Goal: Obtain resource: Download file/media

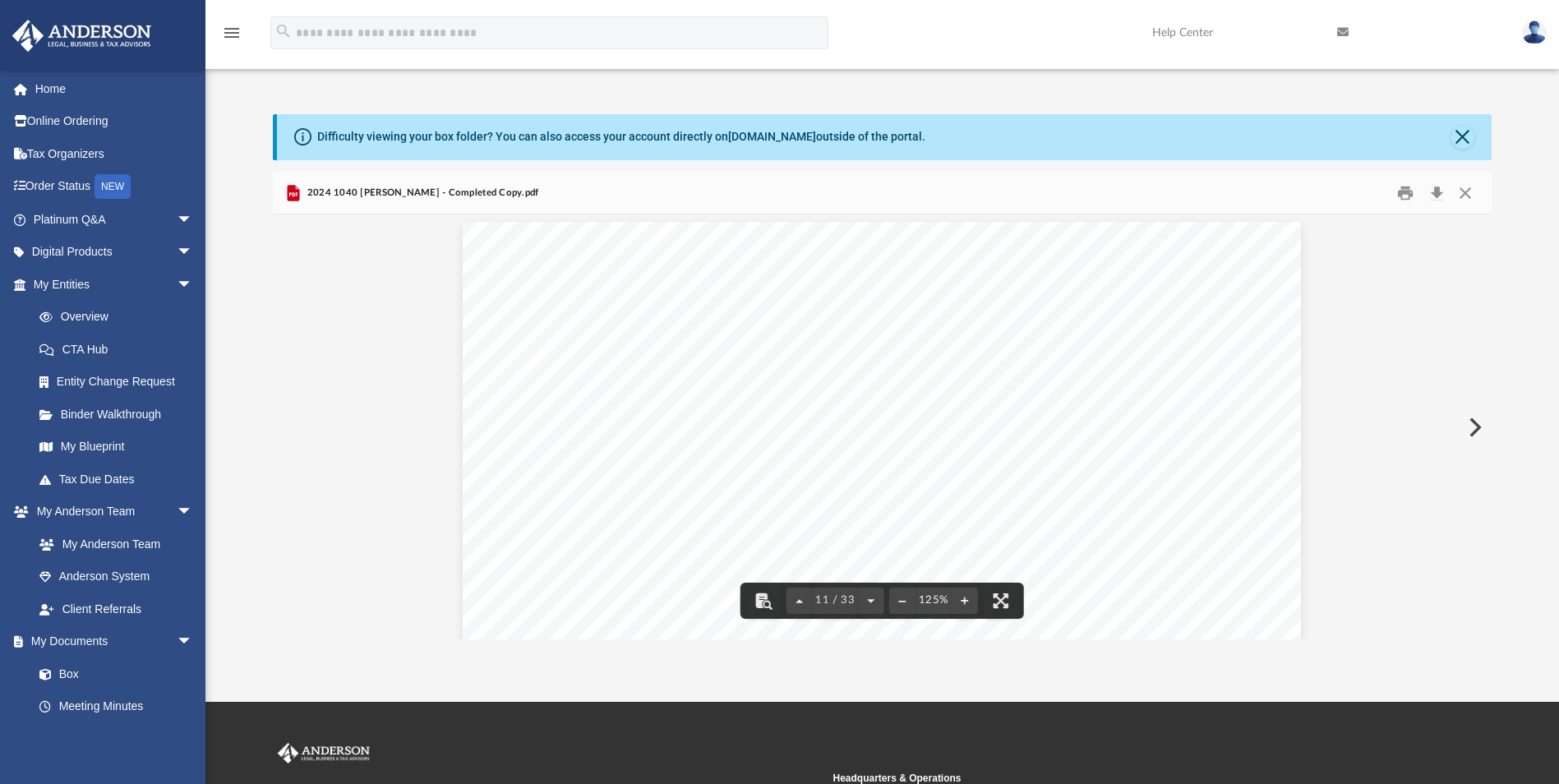
scroll to position [11097, 0]
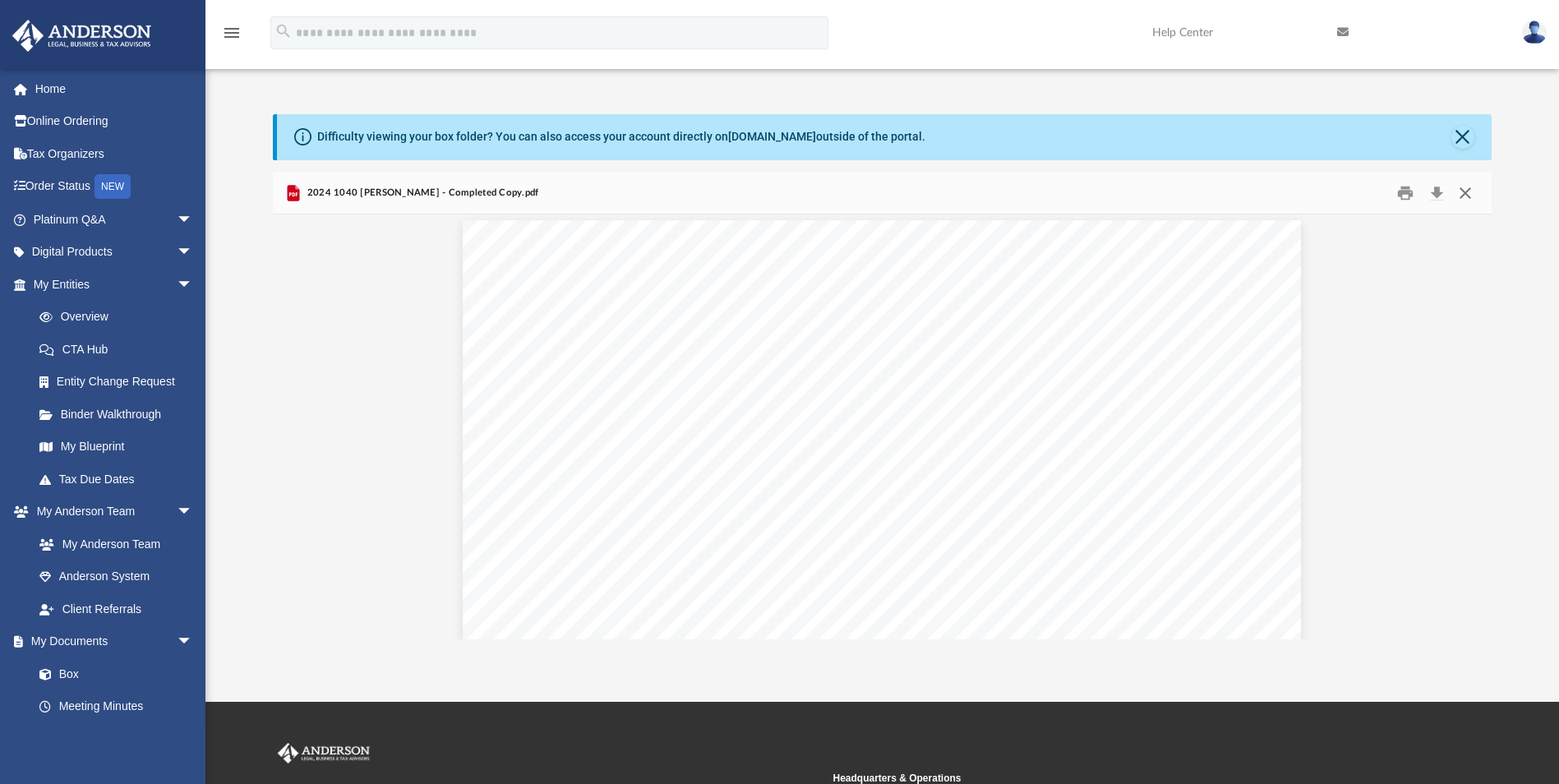
click at [1464, 193] on button "Close" at bounding box center [1465, 192] width 30 height 25
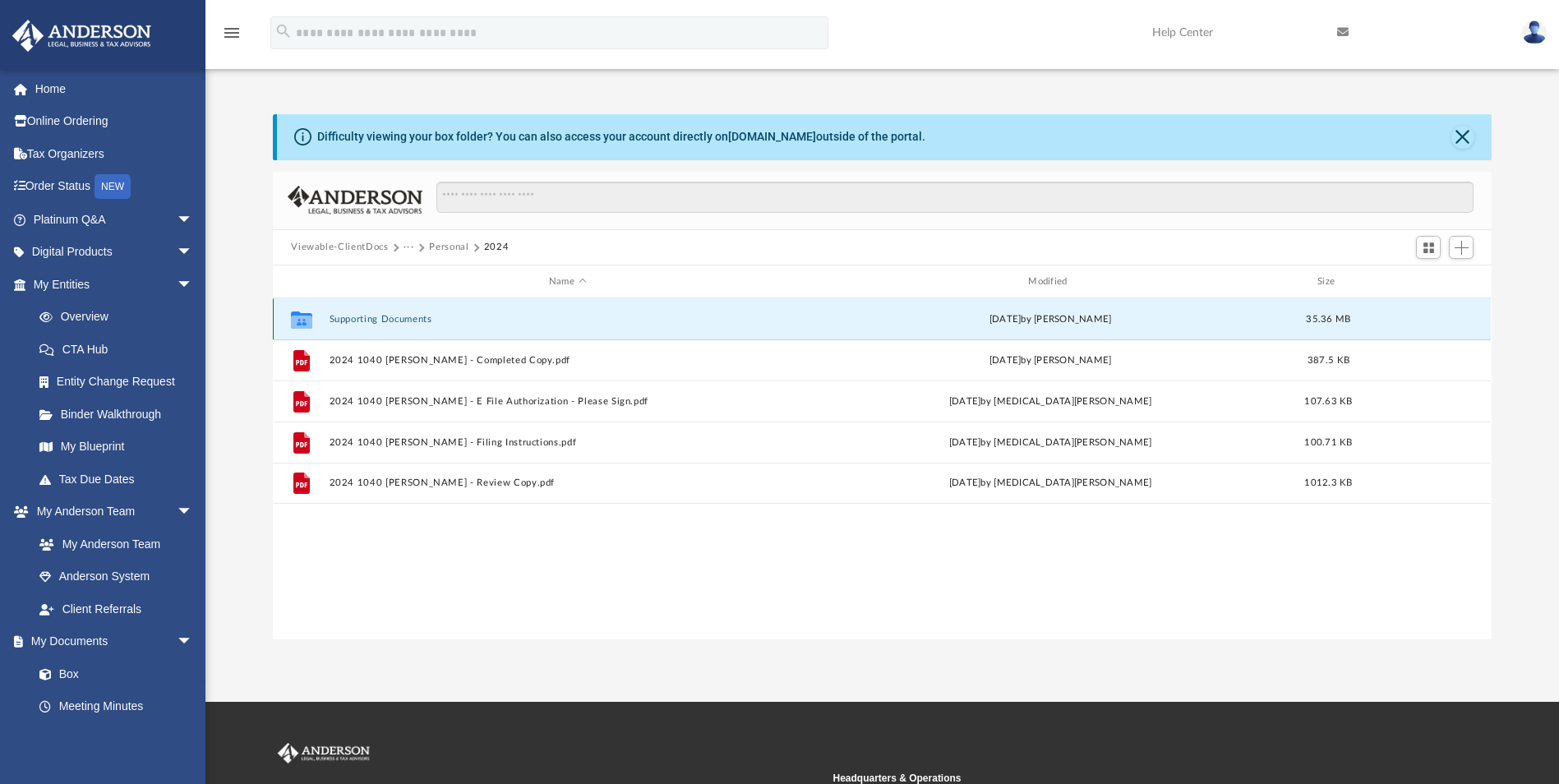
click at [339, 317] on button "Supporting Documents" at bounding box center [567, 318] width 475 height 10
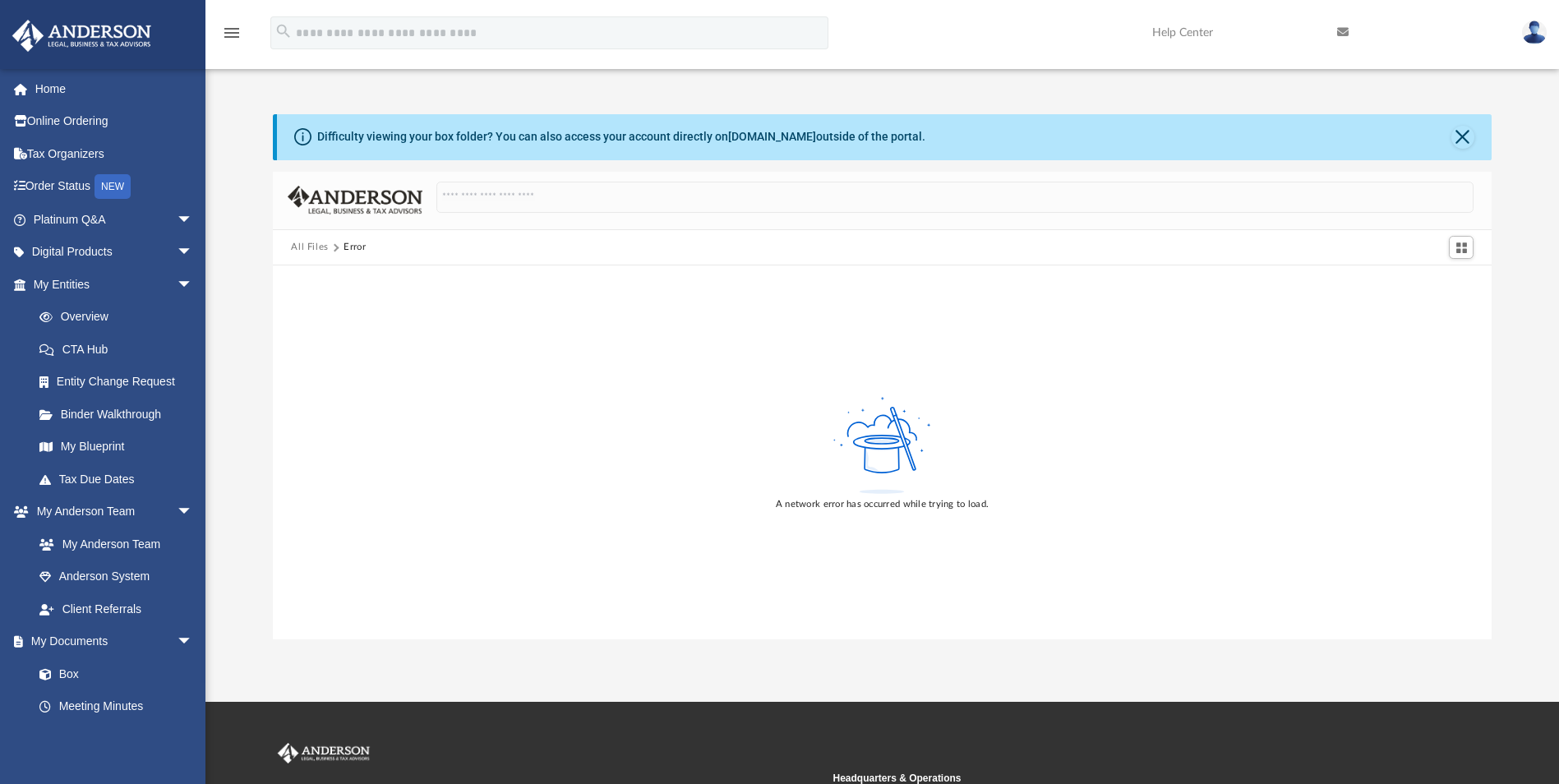
click at [306, 248] on button "All Files" at bounding box center [310, 247] width 37 height 15
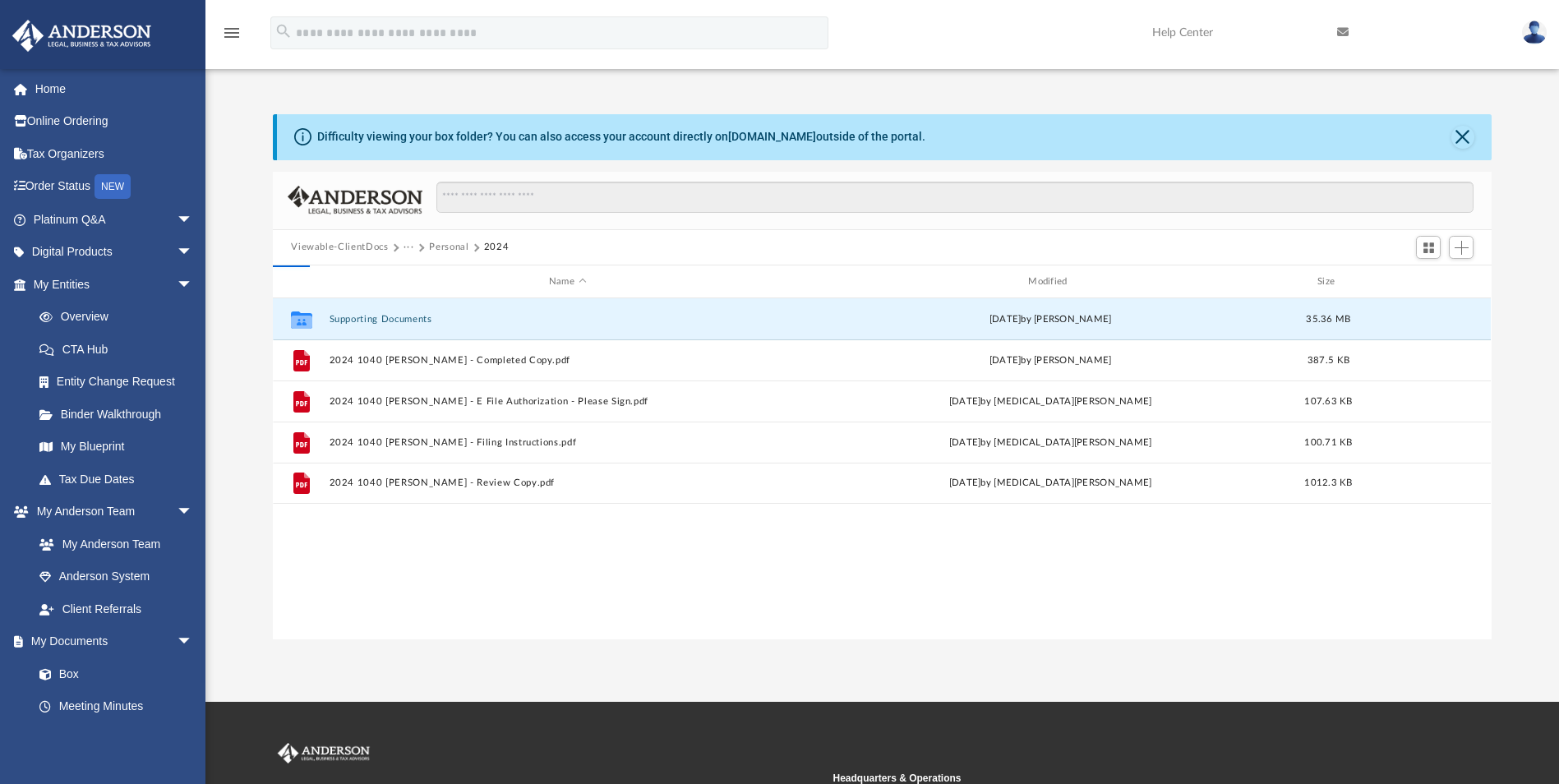
scroll to position [361, 1206]
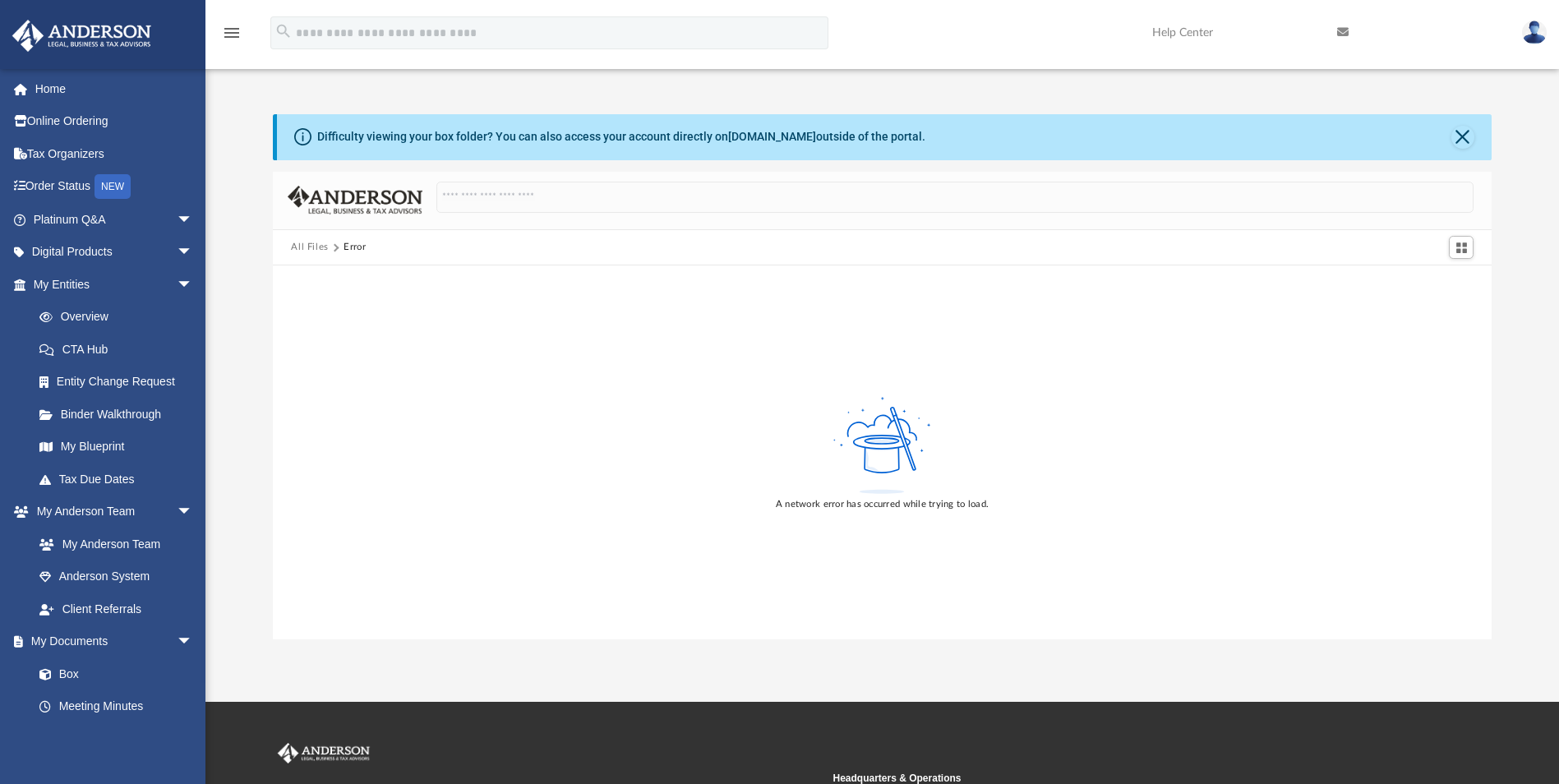
click at [306, 246] on button "All Files" at bounding box center [310, 247] width 37 height 15
click at [308, 246] on button "All Files" at bounding box center [310, 247] width 37 height 15
click at [1163, 577] on div "A network error has occurred while trying to load." at bounding box center [881, 452] width 1217 height 373
click at [66, 669] on link "Box" at bounding box center [121, 673] width 195 height 33
click at [1464, 136] on button "Close" at bounding box center [1463, 137] width 23 height 23
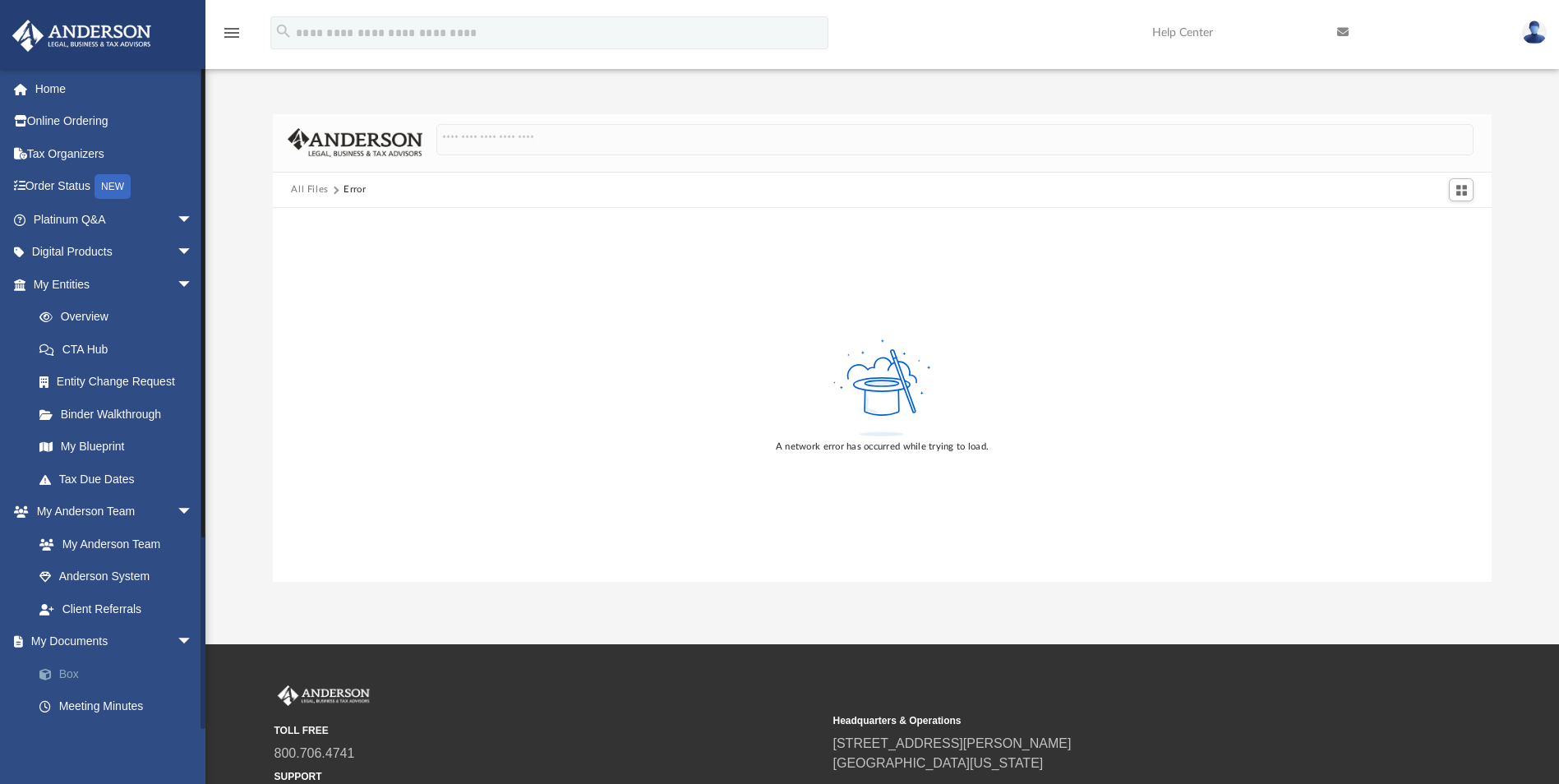
click at [65, 670] on link "Box" at bounding box center [121, 673] width 195 height 33
click at [314, 185] on button "All Files" at bounding box center [310, 190] width 37 height 15
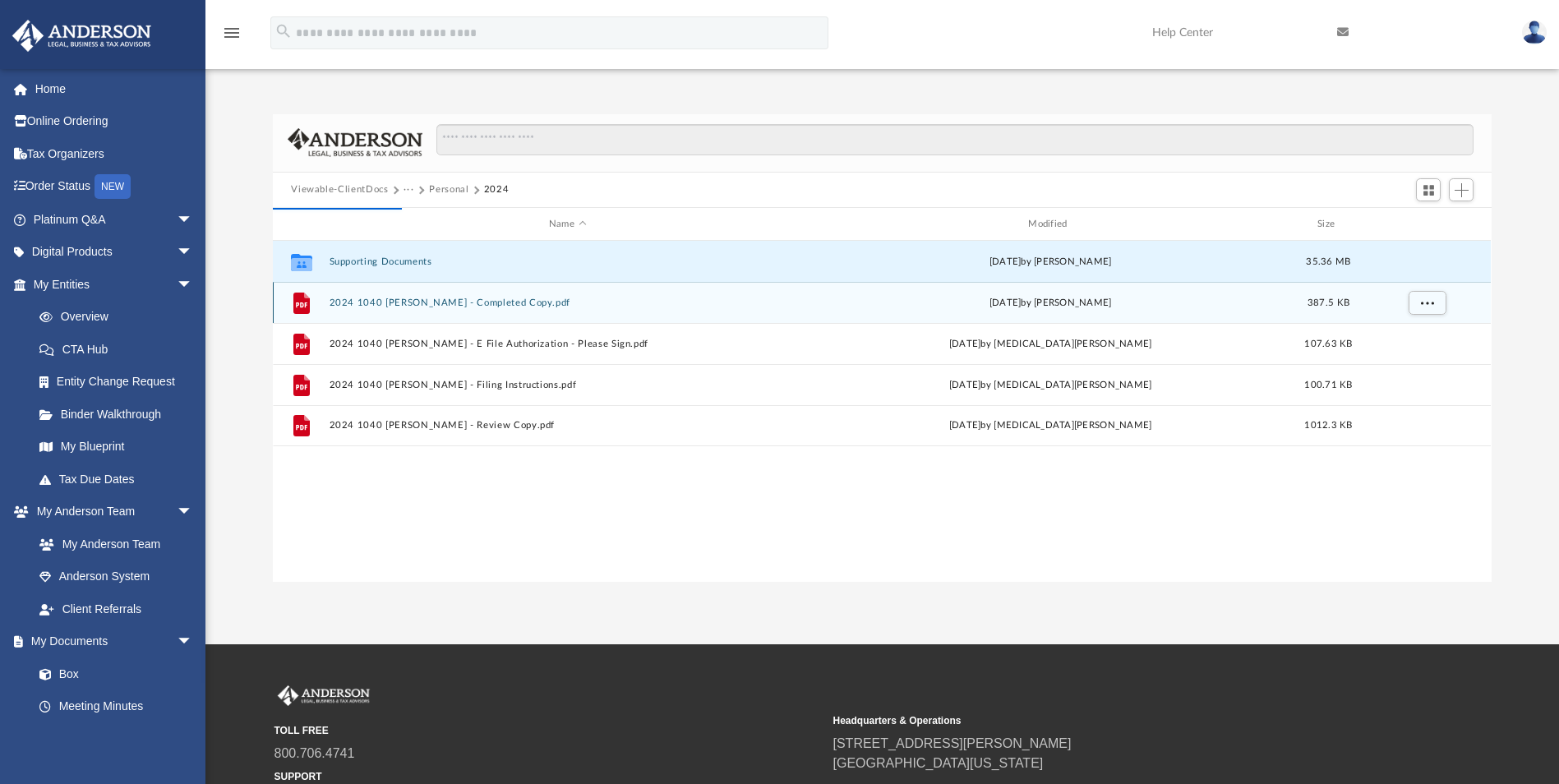
click at [403, 311] on div "File 2024 1040 McCormick, Tim - Completed Copy.pdf Thu Aug 21 2025 by Jasmine S…" at bounding box center [881, 302] width 1217 height 41
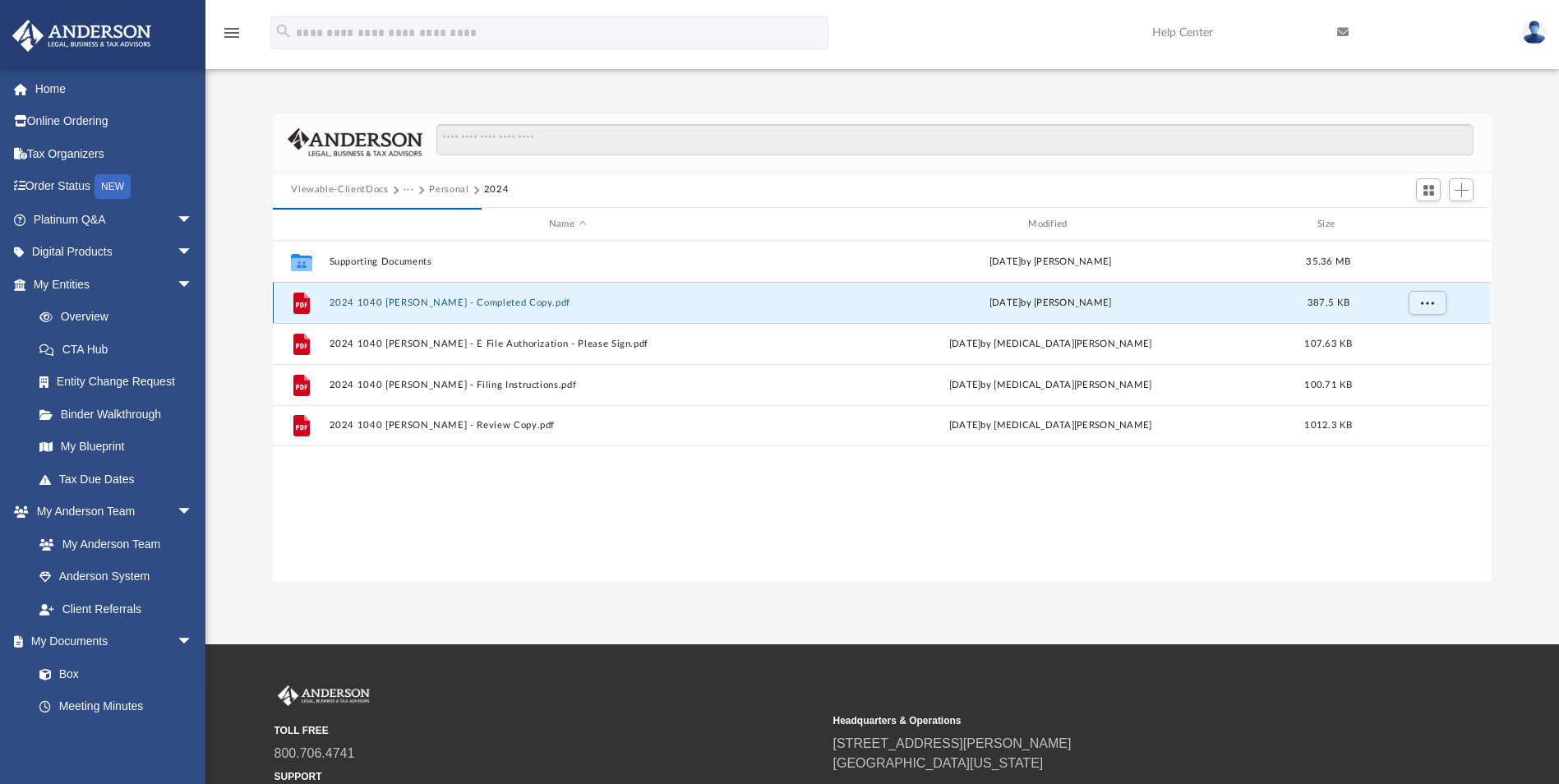
click at [385, 300] on button "2024 1040 McCormick, Tim - Completed Copy.pdf" at bounding box center [567, 302] width 475 height 10
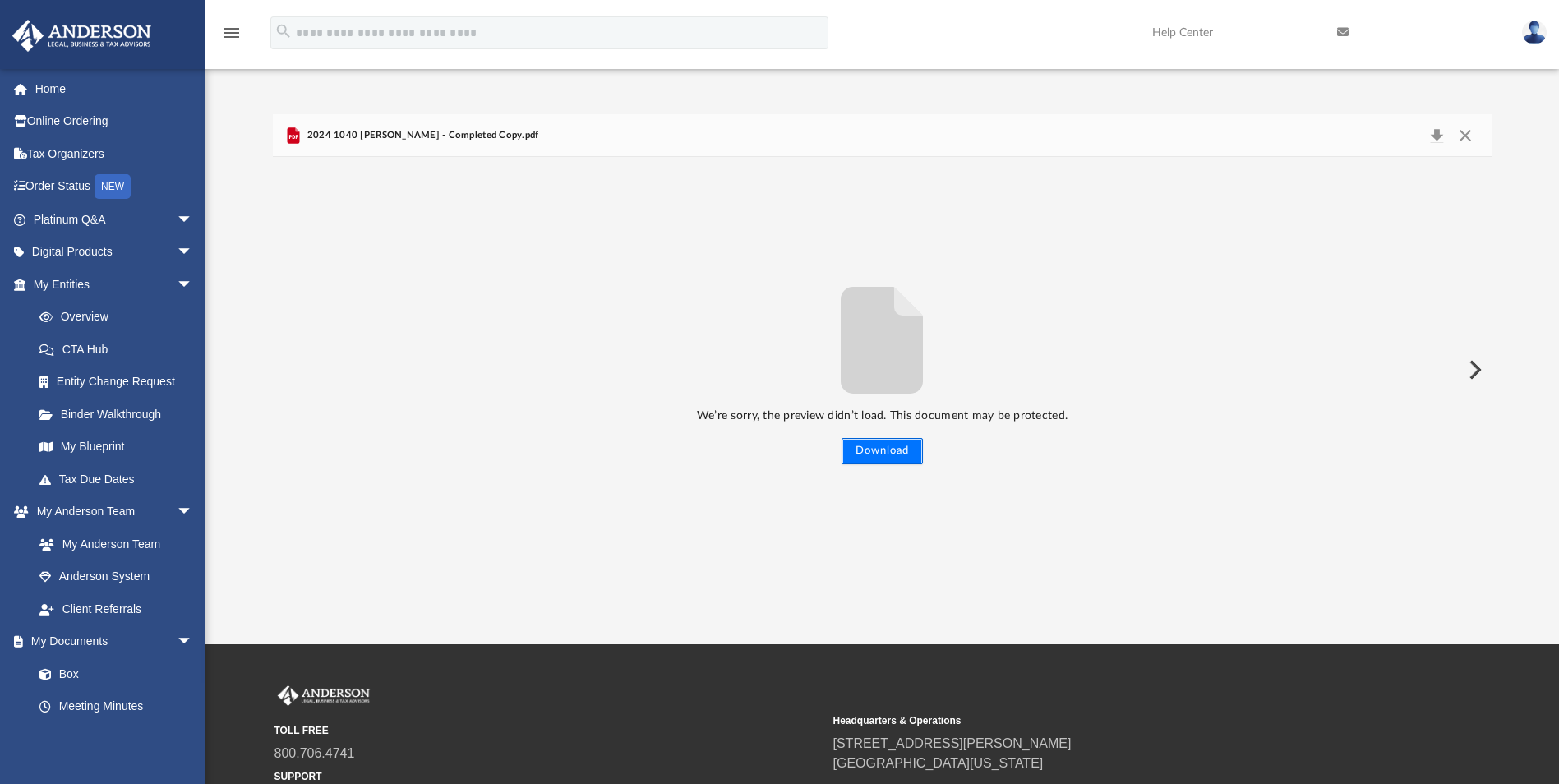
click at [882, 448] on button "Download" at bounding box center [881, 451] width 81 height 26
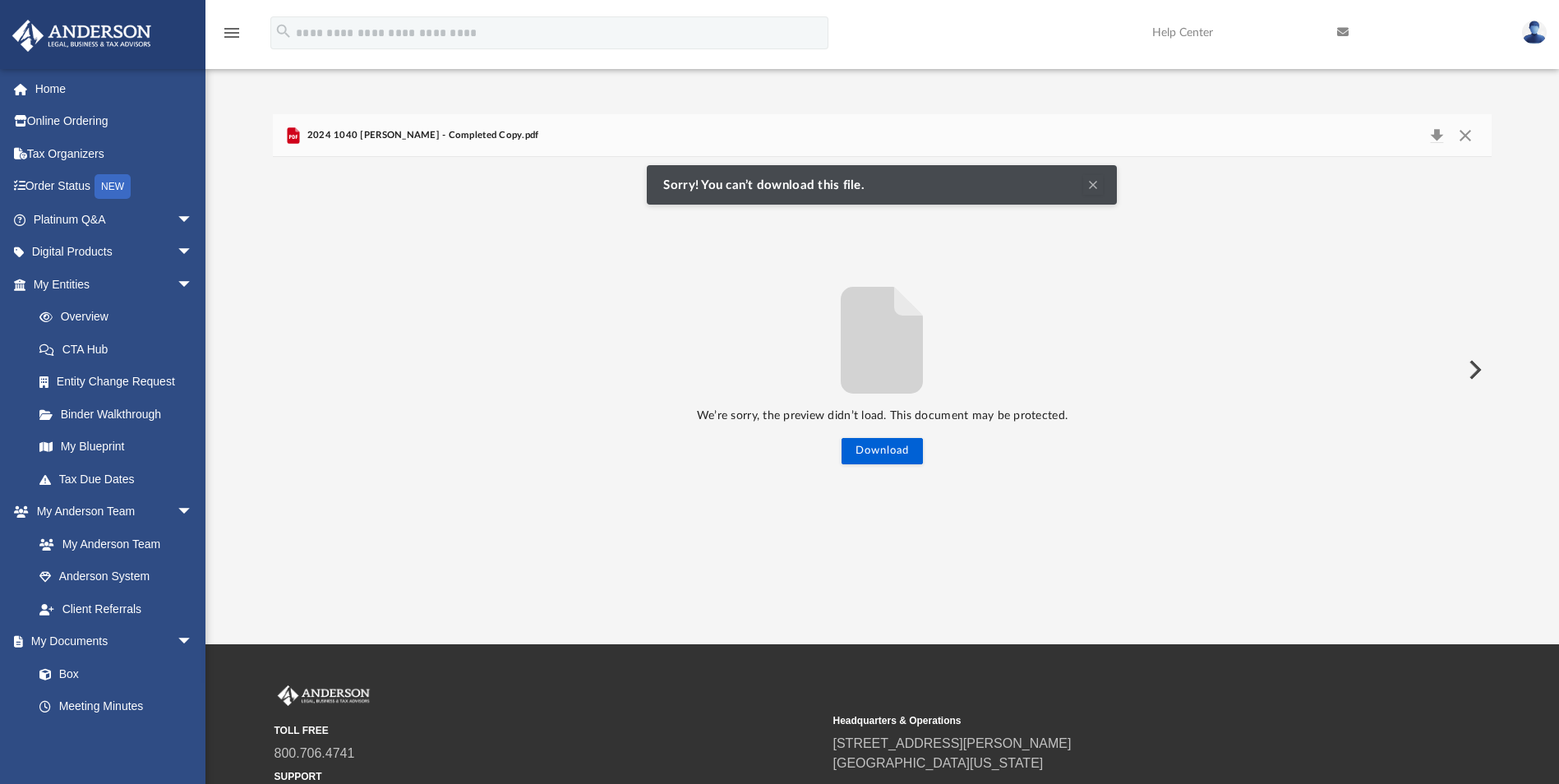
click at [1094, 180] on button "Clear Notification" at bounding box center [1092, 184] width 20 height 20
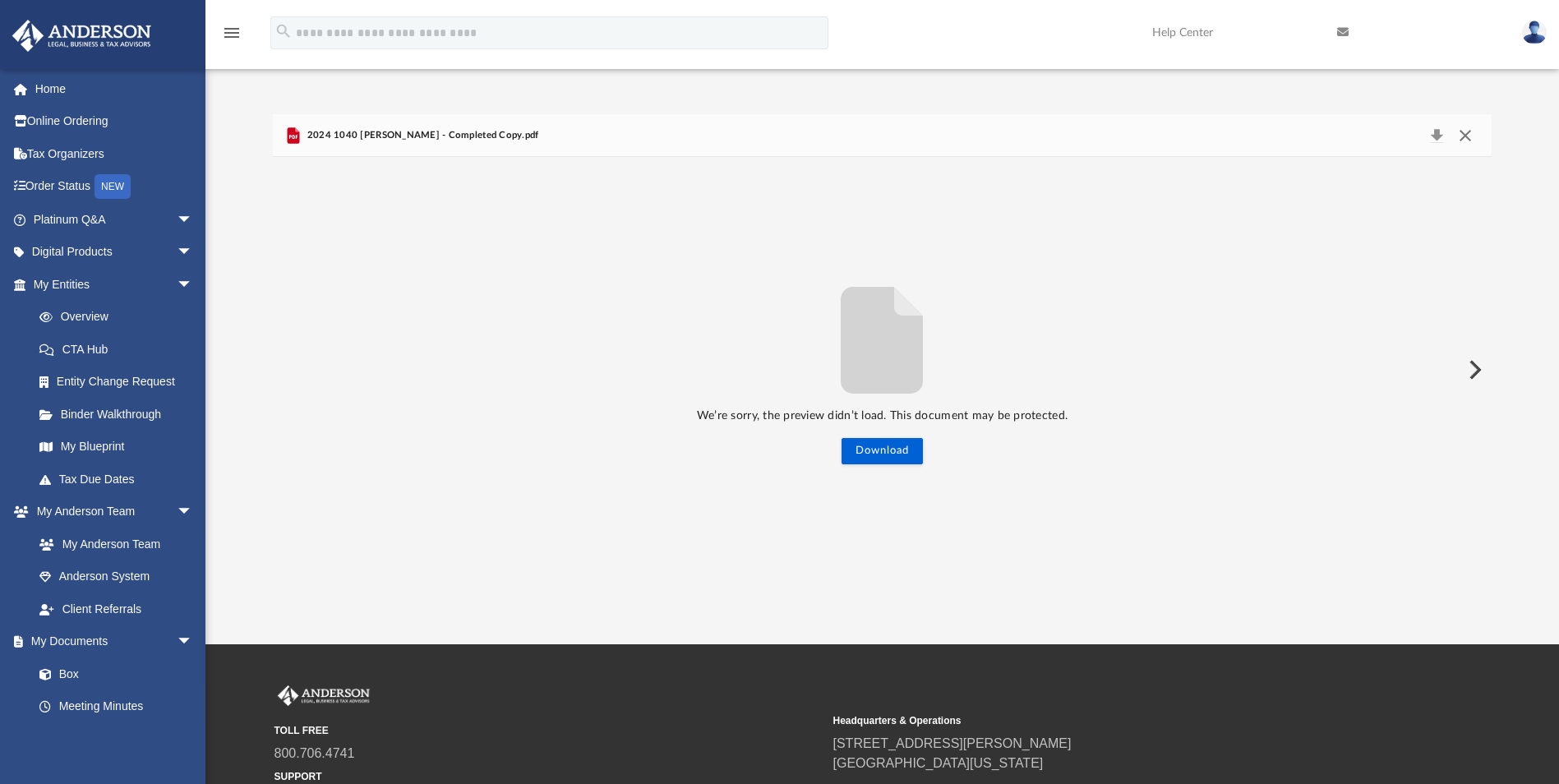
click at [1464, 137] on button "Close" at bounding box center [1465, 136] width 30 height 23
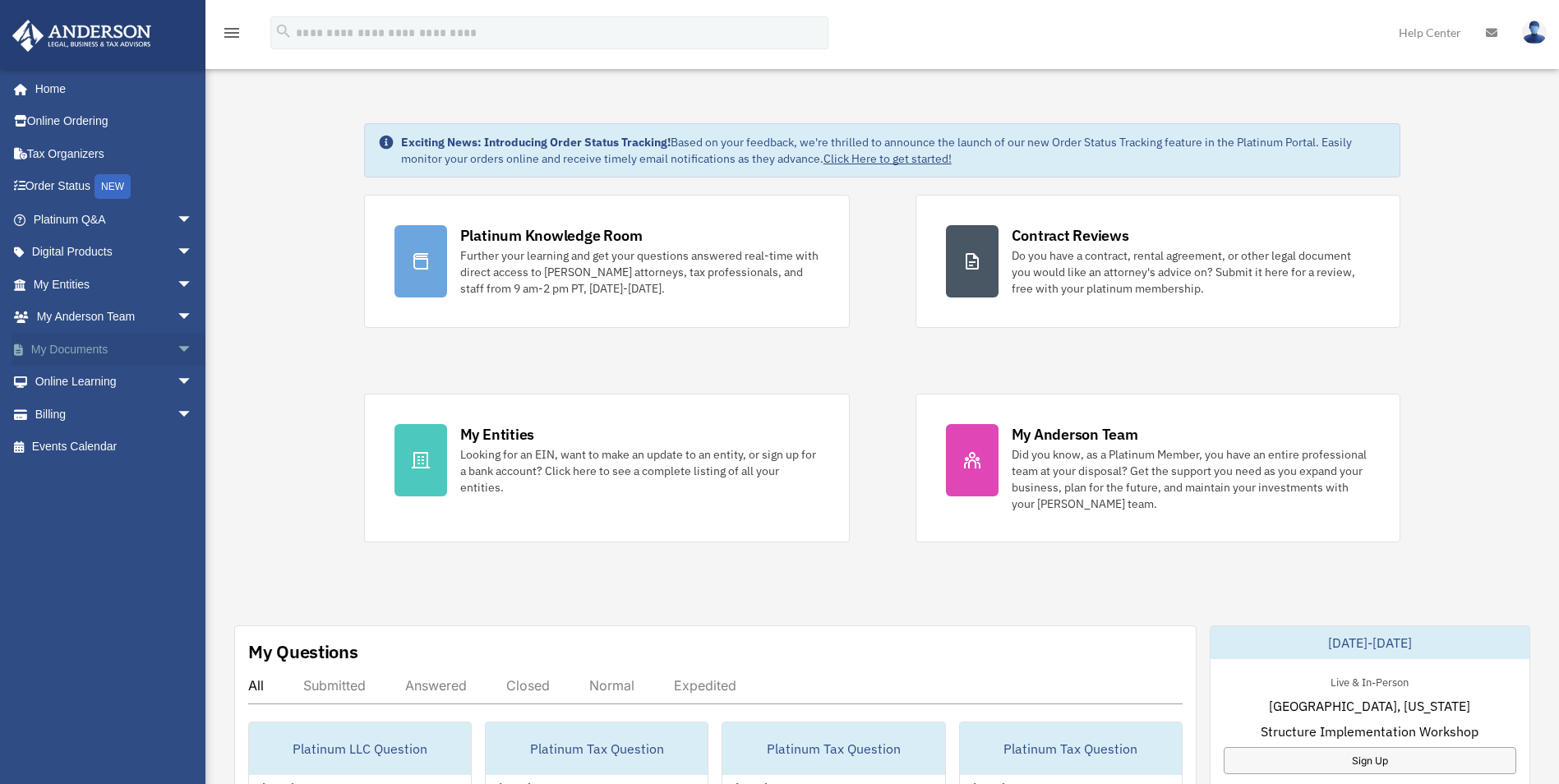
click at [177, 342] on span "arrow_drop_down" at bounding box center [193, 350] width 33 height 34
click at [57, 380] on span at bounding box center [53, 382] width 10 height 11
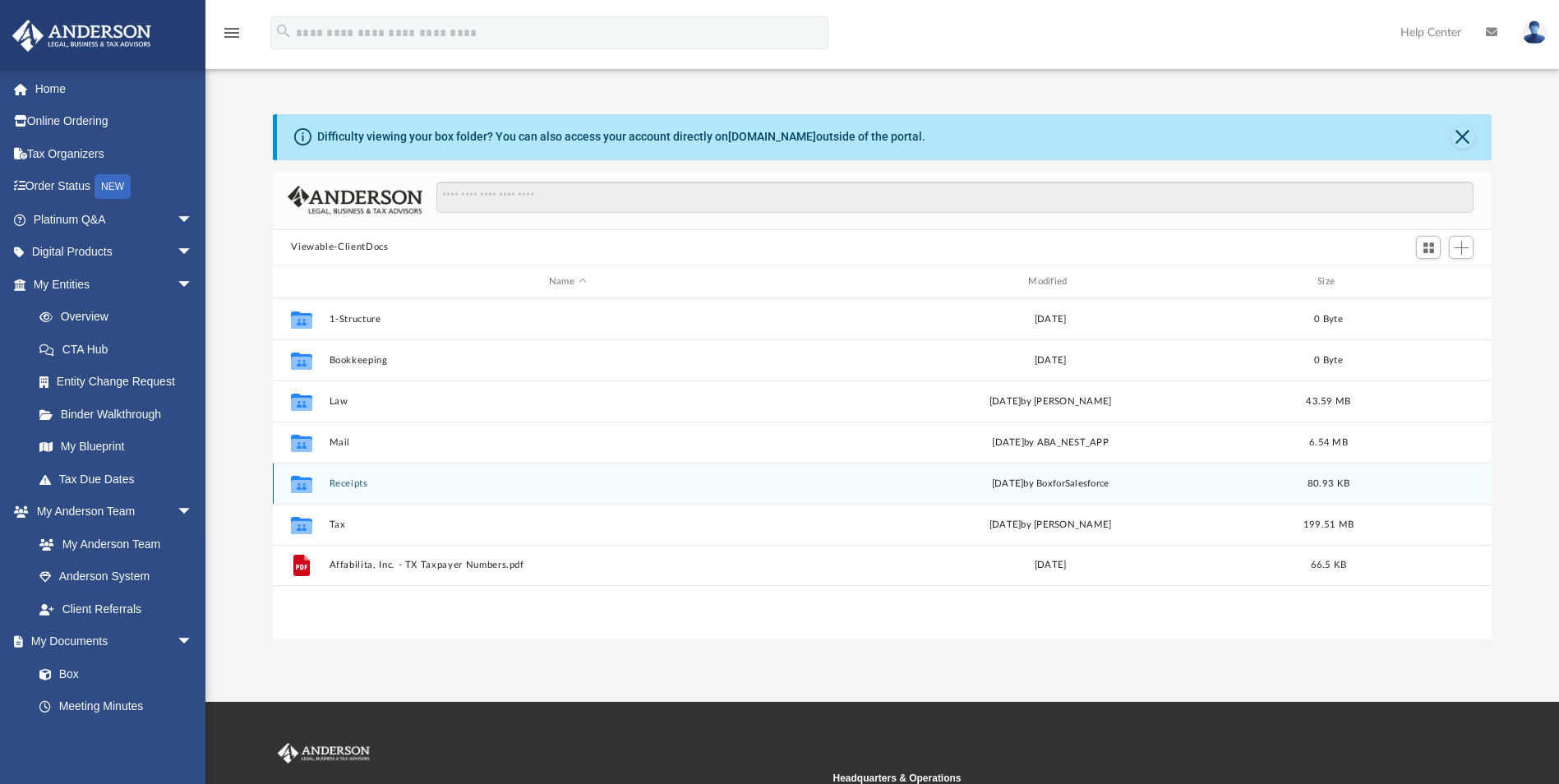
scroll to position [361, 1206]
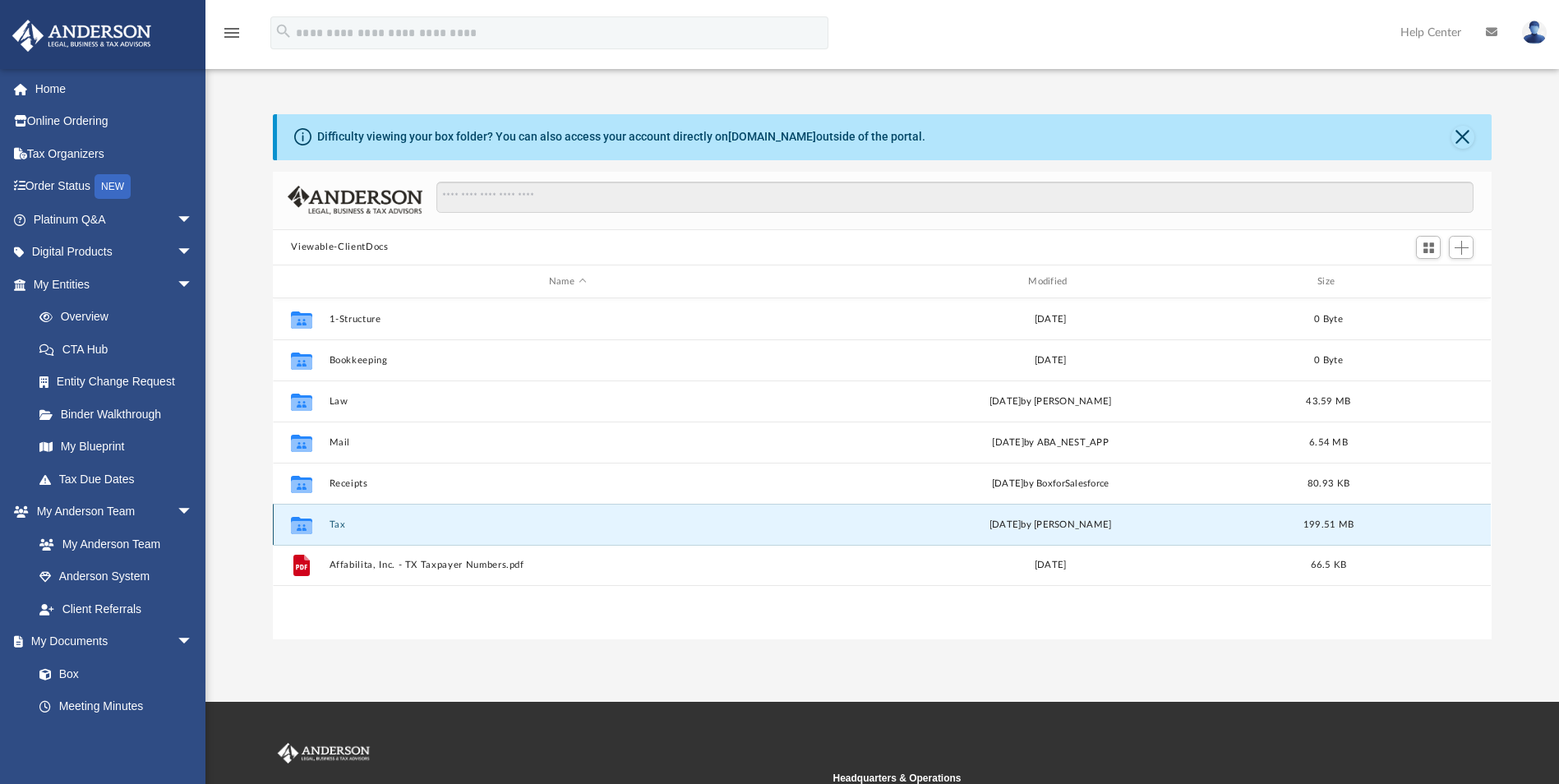
click at [333, 523] on button "Tax" at bounding box center [567, 524] width 475 height 10
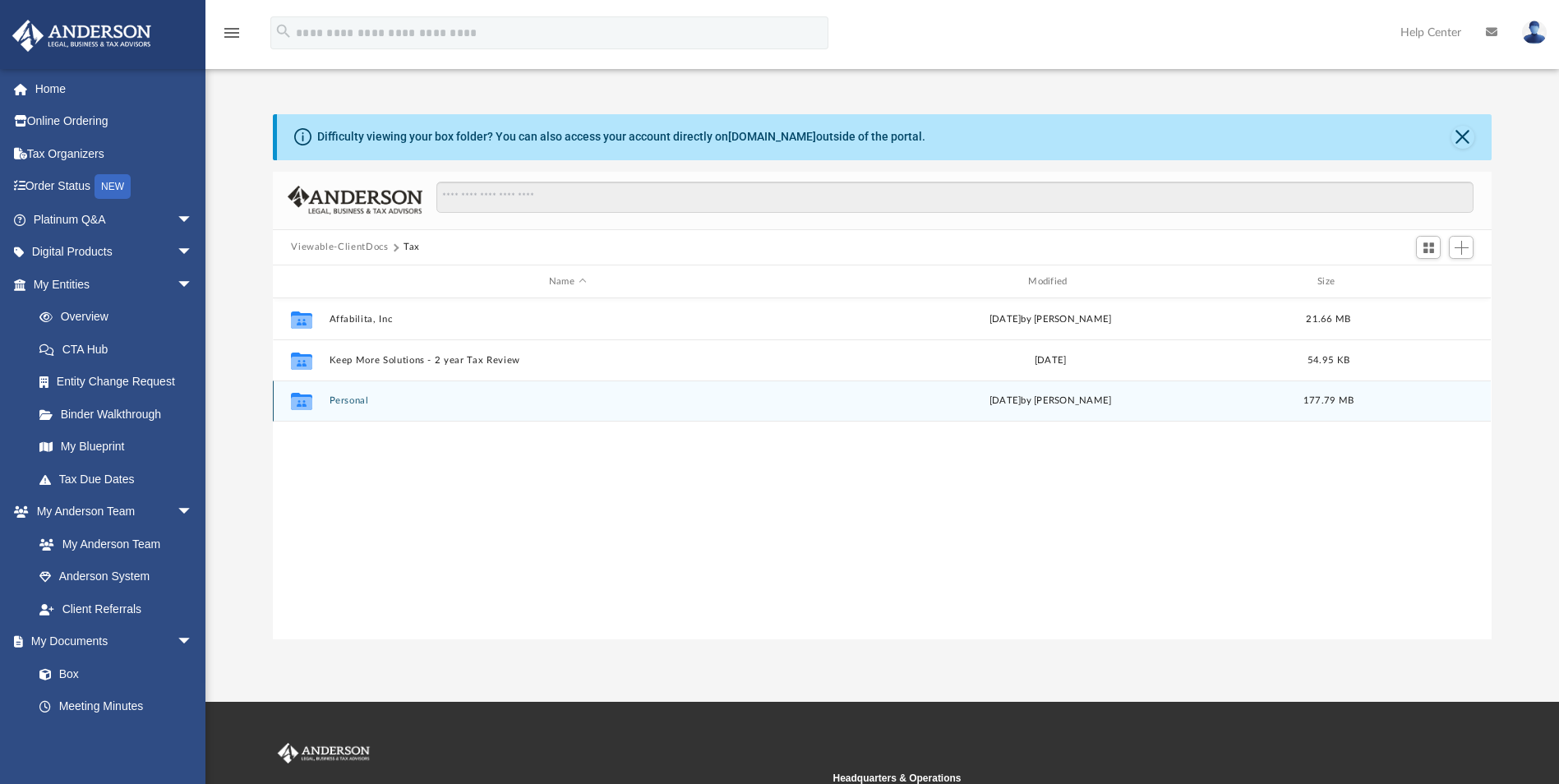
click at [354, 398] on button "Personal" at bounding box center [567, 400] width 475 height 10
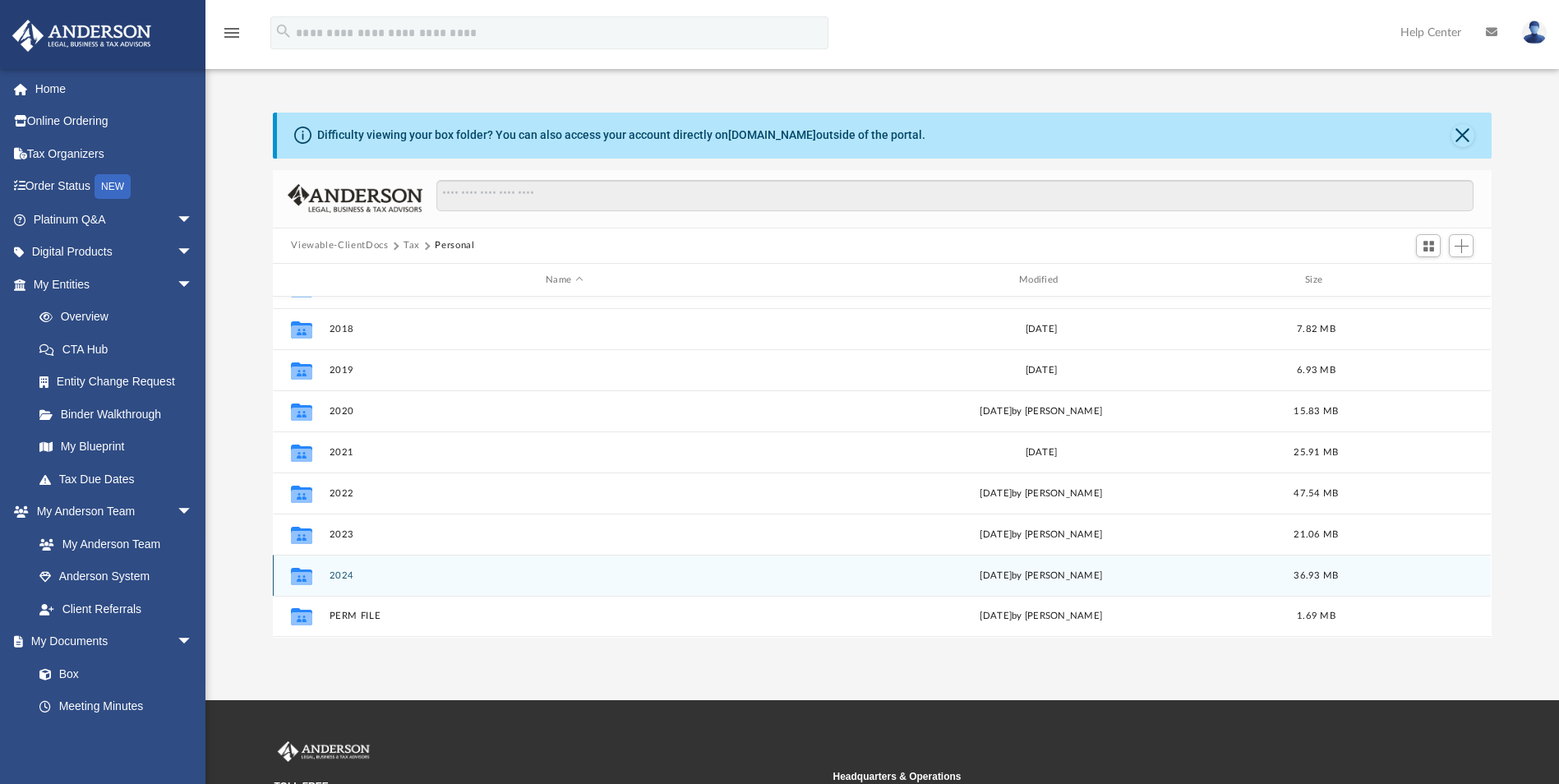
scroll to position [4, 0]
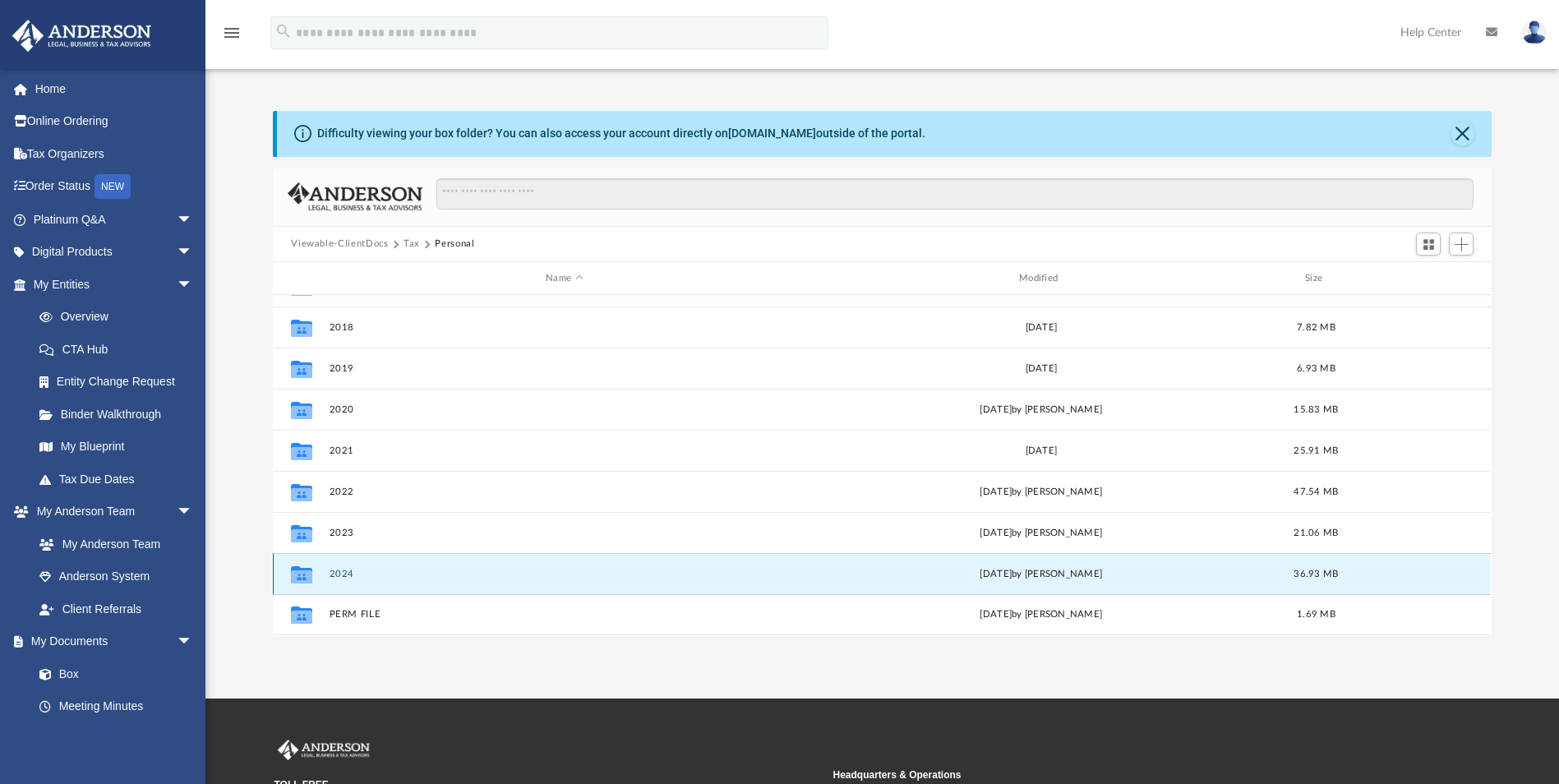
click at [344, 572] on button "2024" at bounding box center [564, 573] width 470 height 10
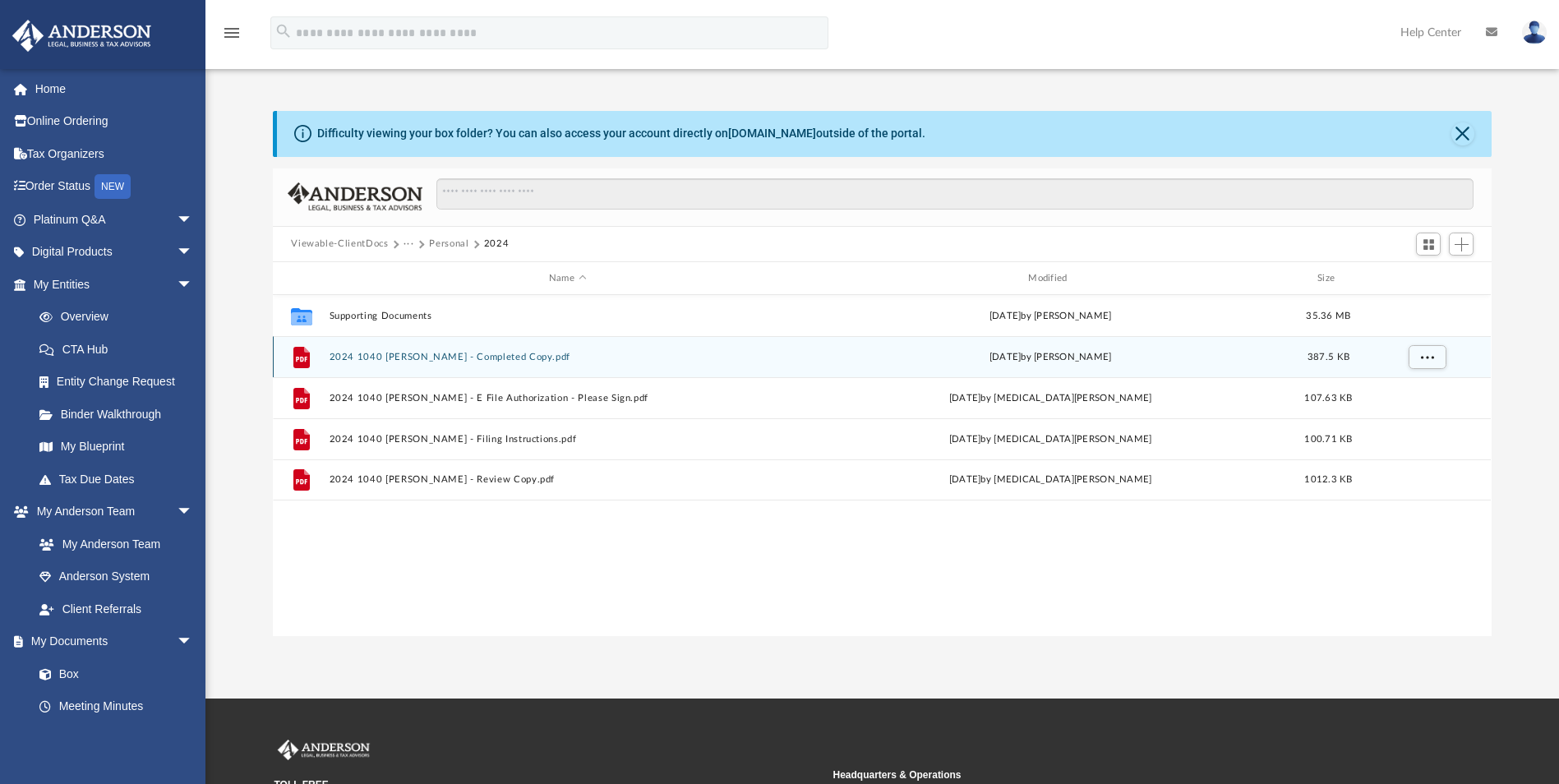
click at [386, 353] on button "2024 1040 McCormick, Tim - Completed Copy.pdf" at bounding box center [567, 356] width 475 height 10
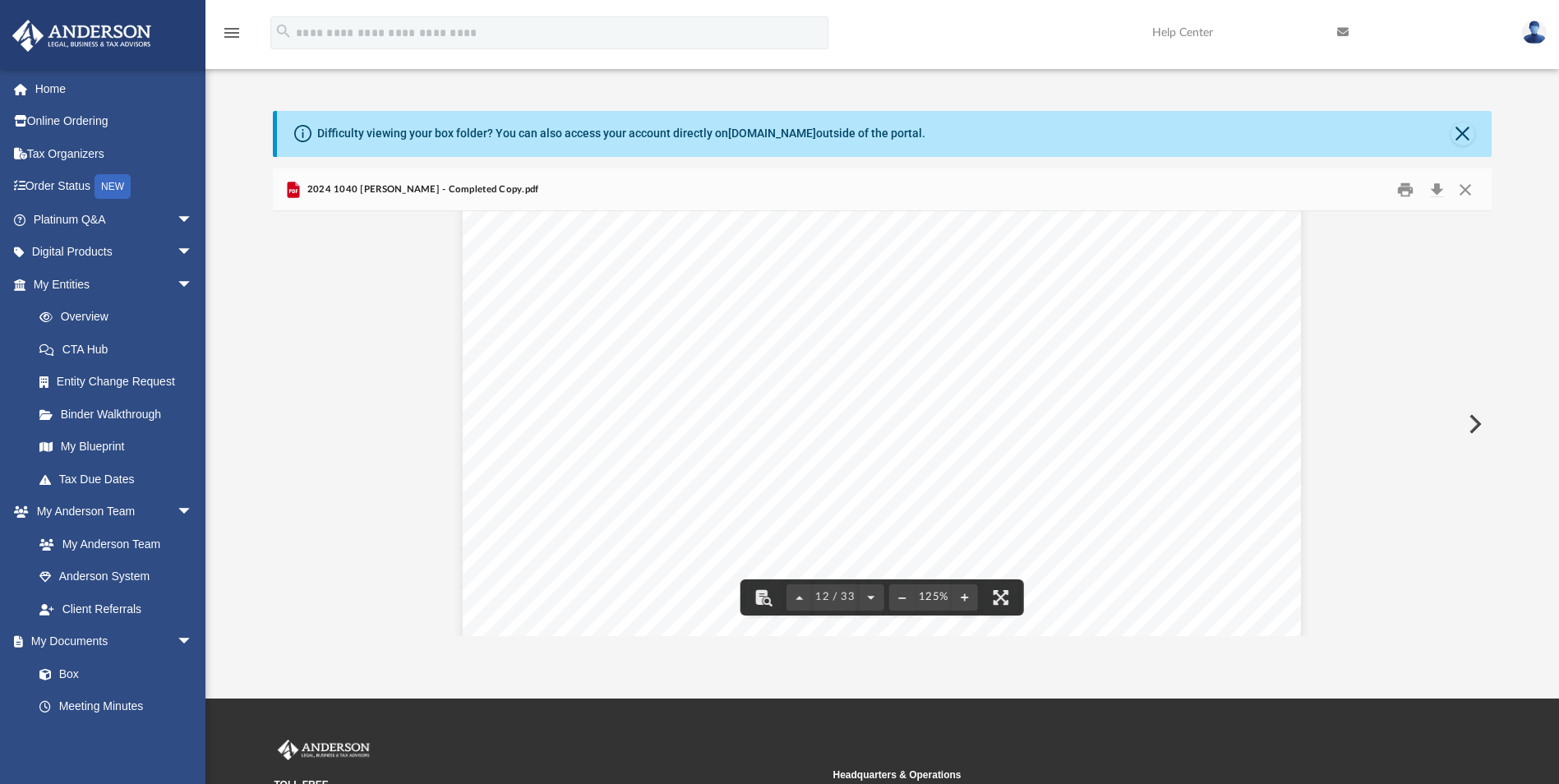
scroll to position [12448, 0]
click at [1466, 185] on button "Close" at bounding box center [1465, 189] width 30 height 25
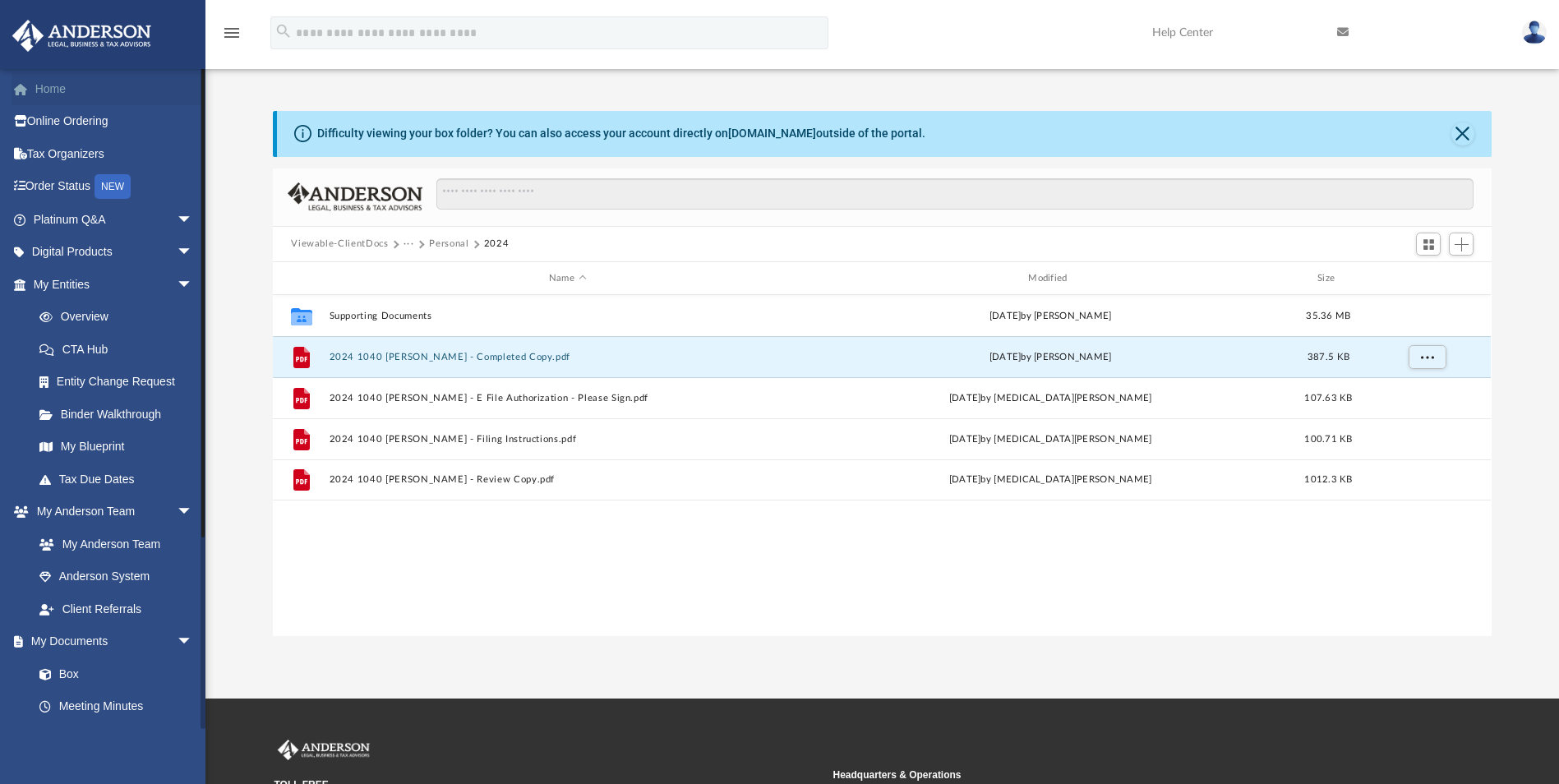
click at [51, 94] on link "Home" at bounding box center [114, 88] width 206 height 33
click at [1539, 30] on img at bounding box center [1534, 32] width 24 height 23
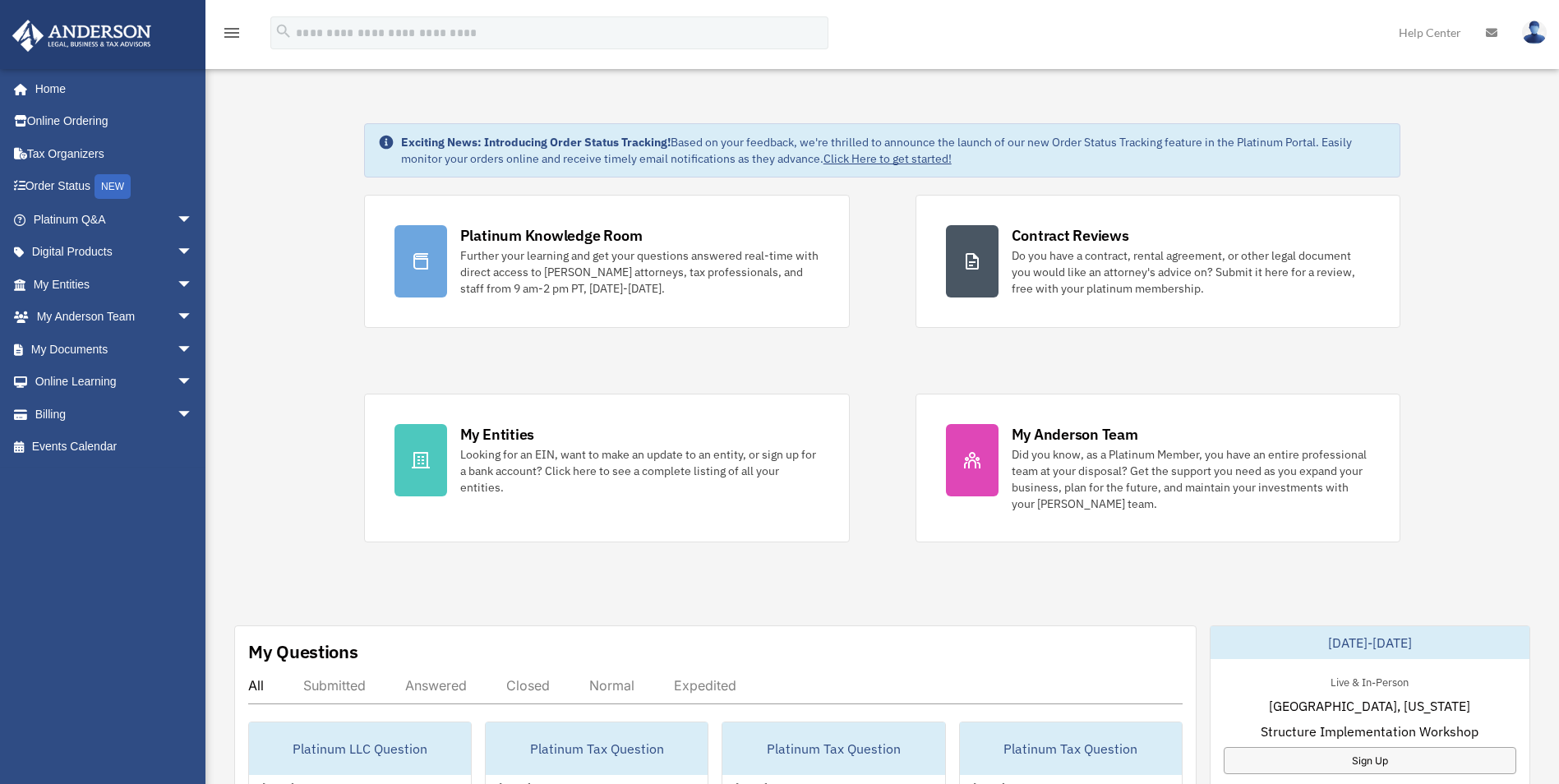
click at [1536, 30] on img at bounding box center [1534, 32] width 24 height 23
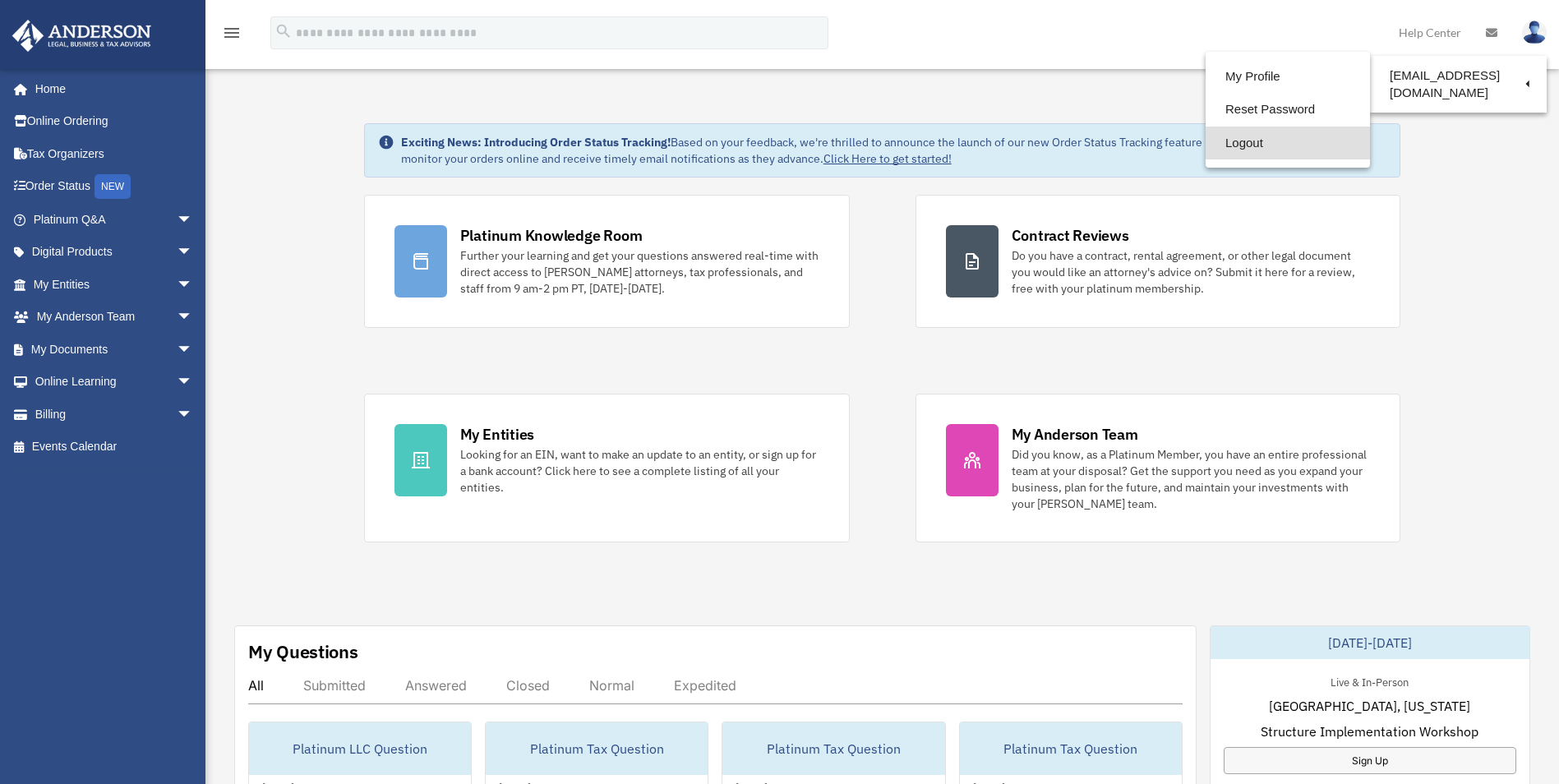
click at [1241, 143] on link "Logout" at bounding box center [1288, 143] width 165 height 34
